Goal: Check status: Check status

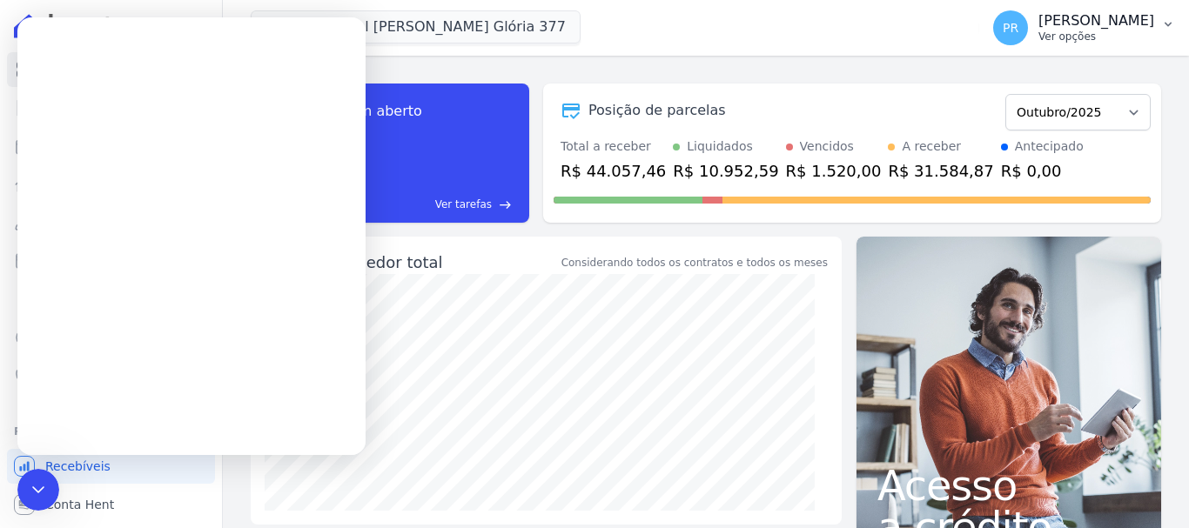
click at [1114, 16] on p "[PERSON_NAME]" at bounding box center [1096, 20] width 116 height 17
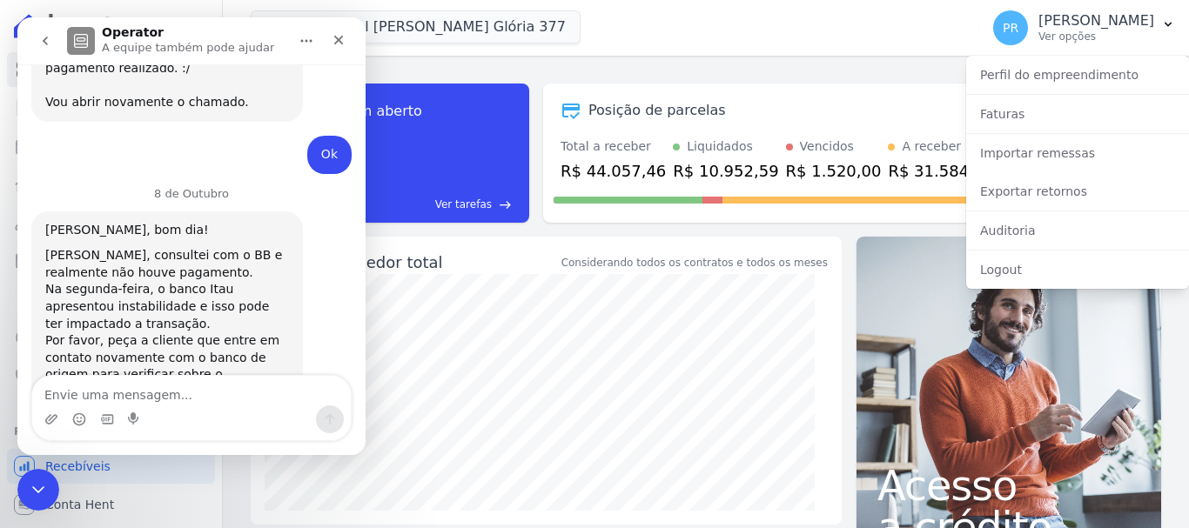
scroll to position [1156, 0]
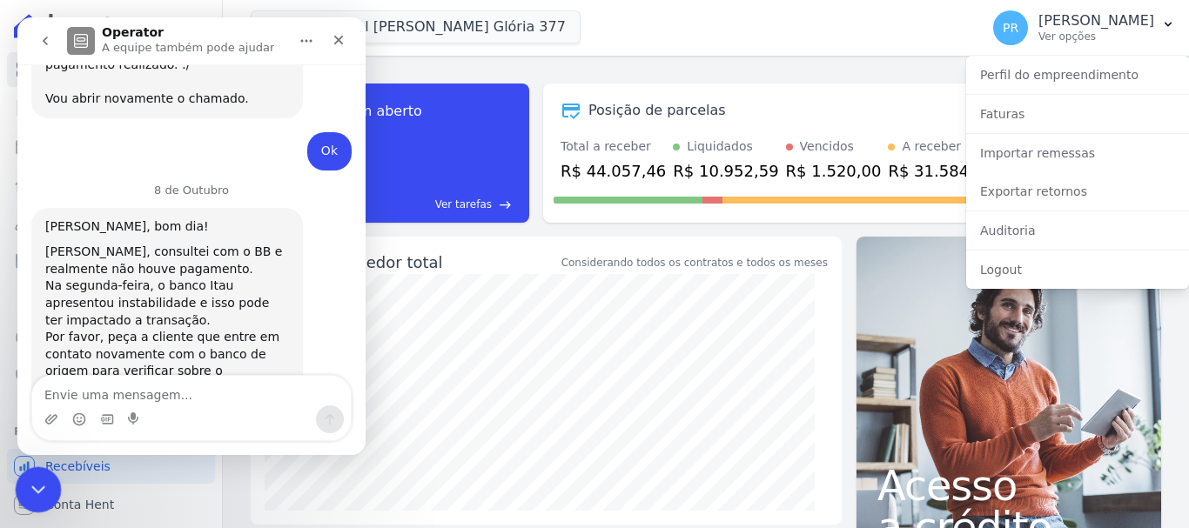
click at [37, 480] on icon "Encerramento do Messenger da Intercom" at bounding box center [35, 487] width 21 height 21
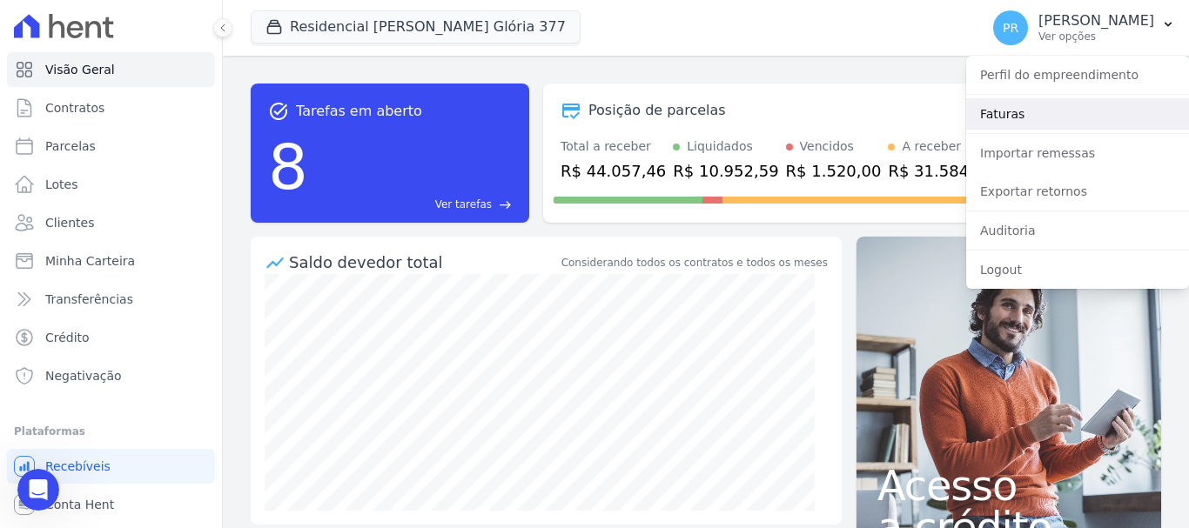
click at [1009, 120] on link "Faturas" at bounding box center [1077, 113] width 223 height 31
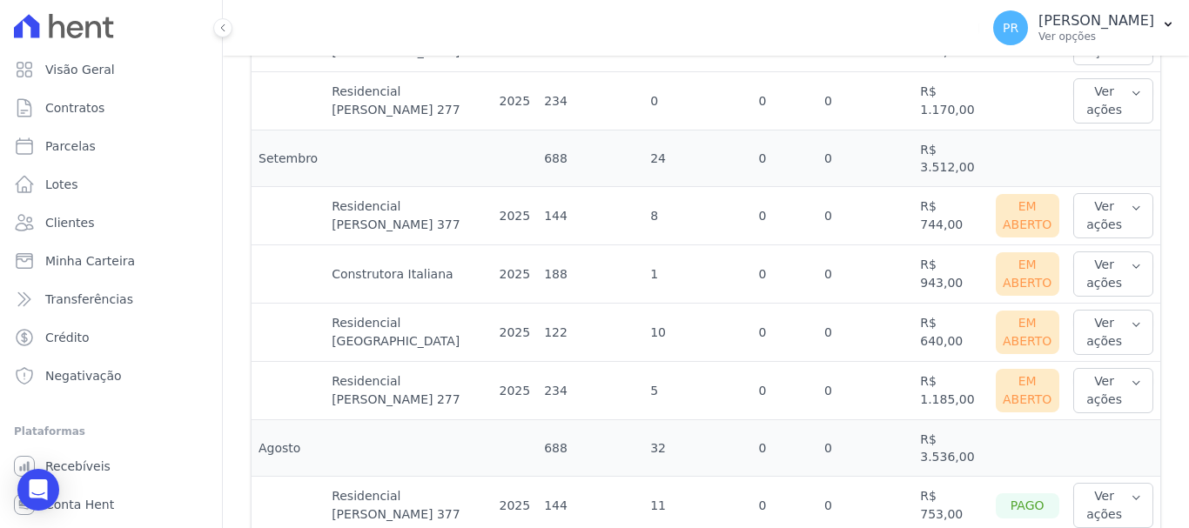
scroll to position [783, 0]
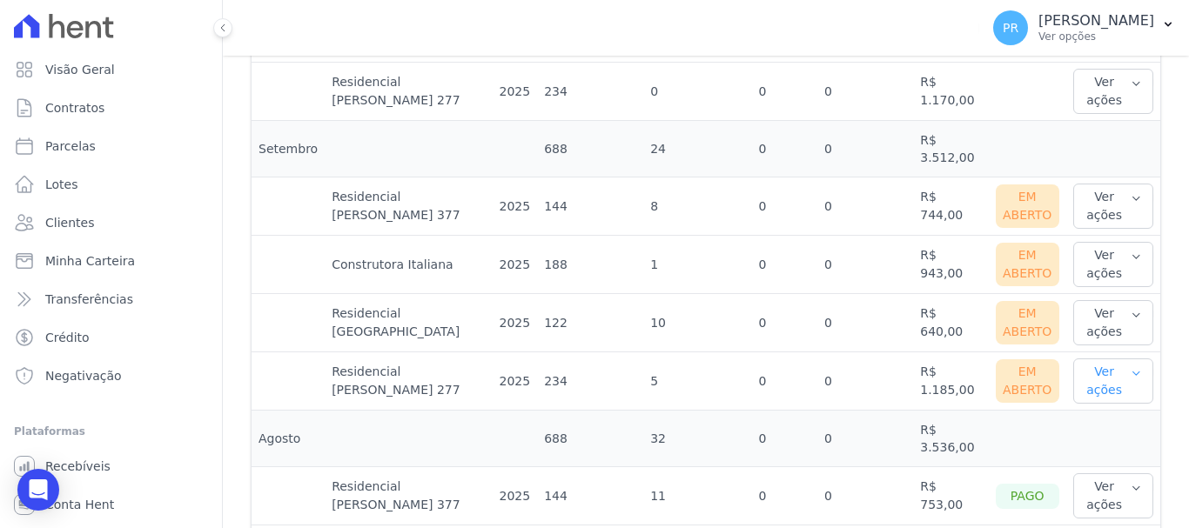
click at [1125, 359] on button "Ver ações" at bounding box center [1113, 381] width 80 height 45
click at [1112, 429] on link "Ver boleto" at bounding box center [1144, 438] width 129 height 18
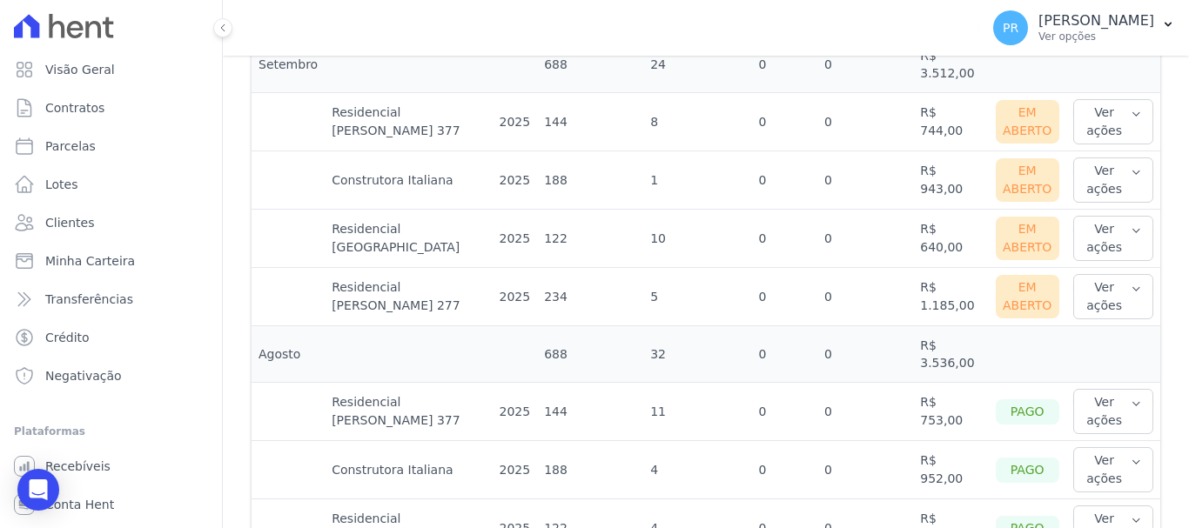
scroll to position [870, 0]
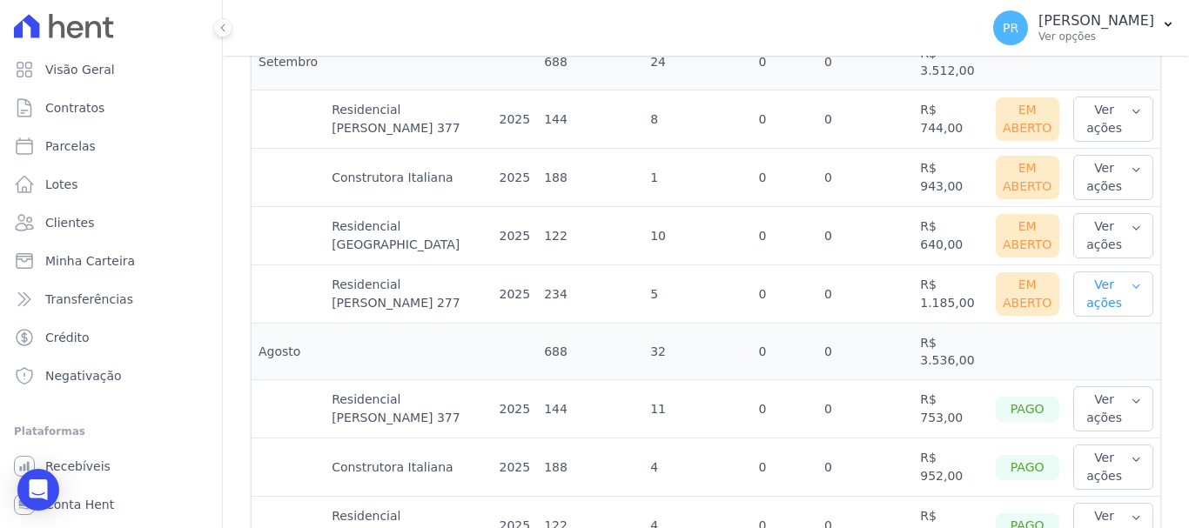
click at [1130, 279] on icon "button" at bounding box center [1135, 286] width 11 height 14
click at [1110, 364] on link "Nota fiscal eletrônica" at bounding box center [1144, 373] width 129 height 18
click at [1133, 226] on icon "button" at bounding box center [1136, 227] width 6 height 3
click at [1080, 305] on link "Nota fiscal eletrônica" at bounding box center [1144, 314] width 129 height 18
click at [1100, 213] on button "Ver ações" at bounding box center [1113, 235] width 80 height 45
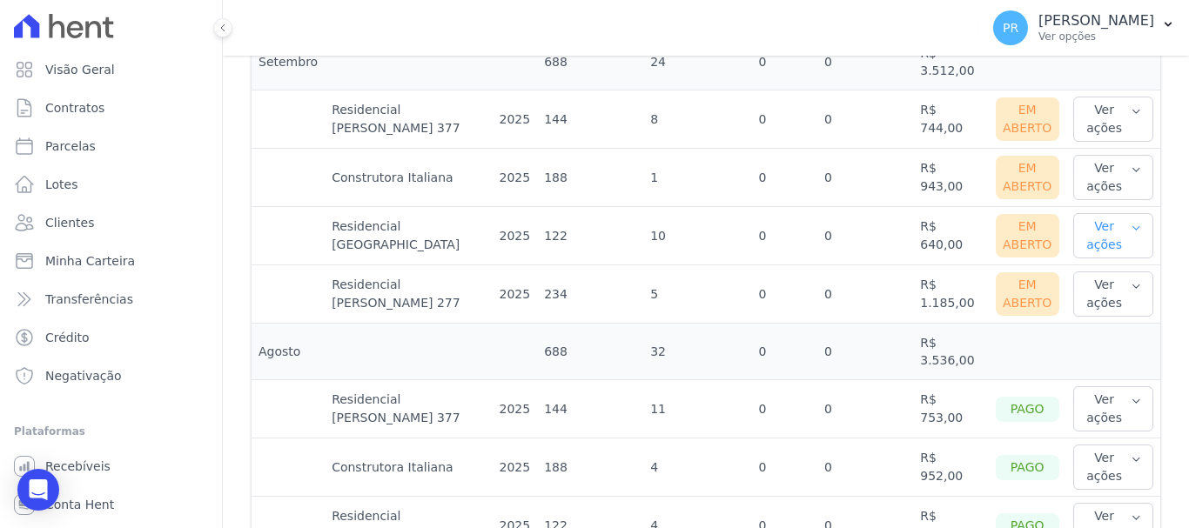
click at [1104, 213] on button "Ver ações" at bounding box center [1113, 235] width 80 height 45
click at [1094, 284] on link "Ver boleto" at bounding box center [1144, 293] width 129 height 18
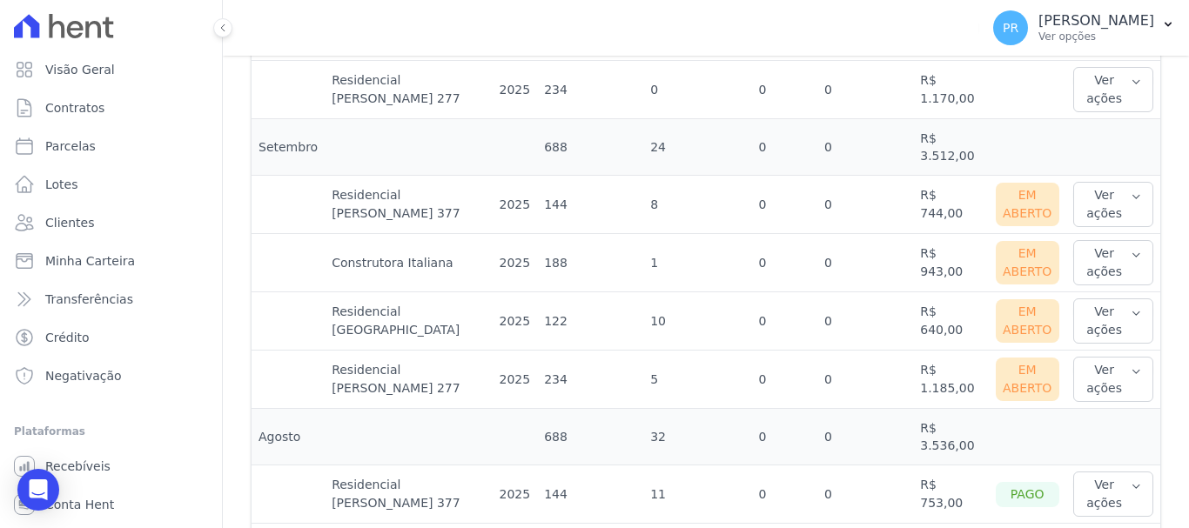
scroll to position [783, 0]
click at [1130, 242] on button "Ver ações" at bounding box center [1113, 264] width 80 height 45
click at [1098, 334] on link "Nota fiscal eletrônica" at bounding box center [1144, 343] width 129 height 18
click at [1096, 312] on link "Ver boleto" at bounding box center [1144, 321] width 129 height 18
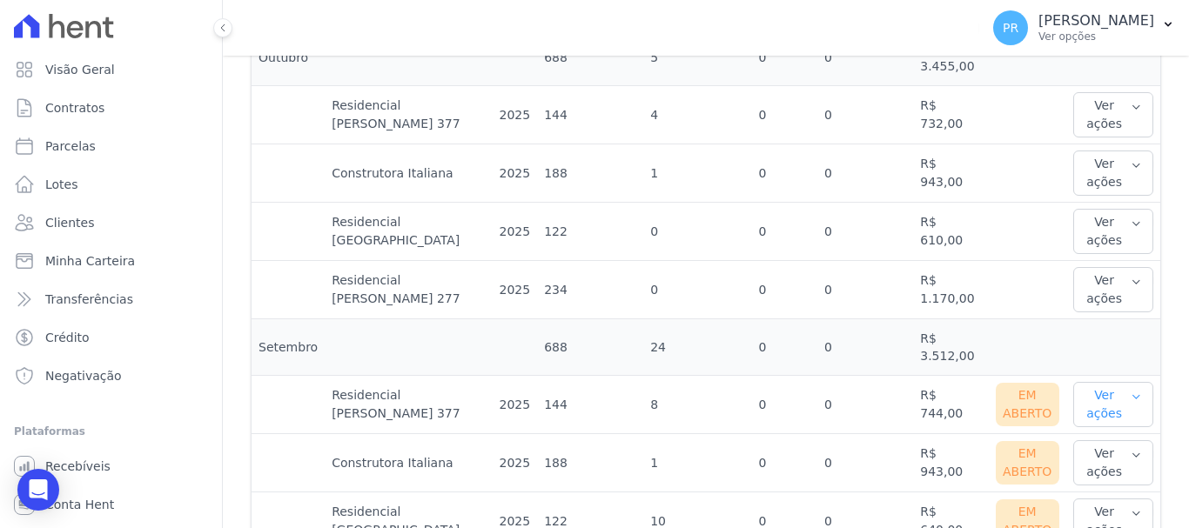
scroll to position [609, 0]
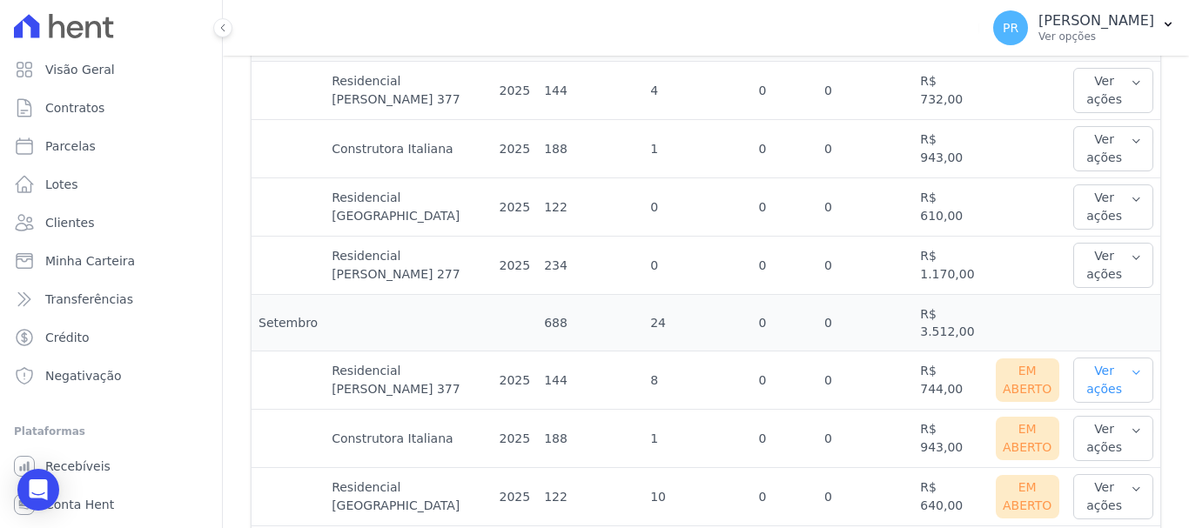
click at [1130, 365] on icon "button" at bounding box center [1135, 372] width 11 height 14
click at [1107, 450] on link "Nota fiscal eletrônica" at bounding box center [1144, 459] width 129 height 18
click at [1094, 428] on link "Ver boleto" at bounding box center [1144, 437] width 129 height 18
